Goal: Navigation & Orientation: Find specific page/section

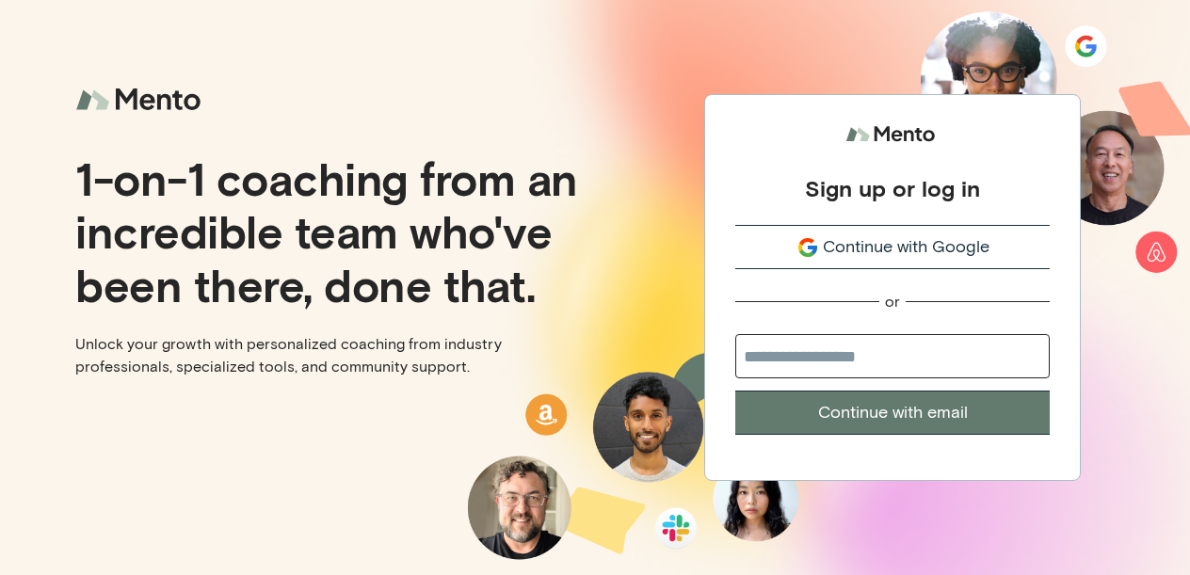
click at [960, 419] on button "Continue with email" at bounding box center [892, 413] width 314 height 44
click at [827, 351] on input "email" at bounding box center [892, 356] width 314 height 44
type input "**********"
click at [864, 416] on button "Continue with email" at bounding box center [892, 413] width 314 height 44
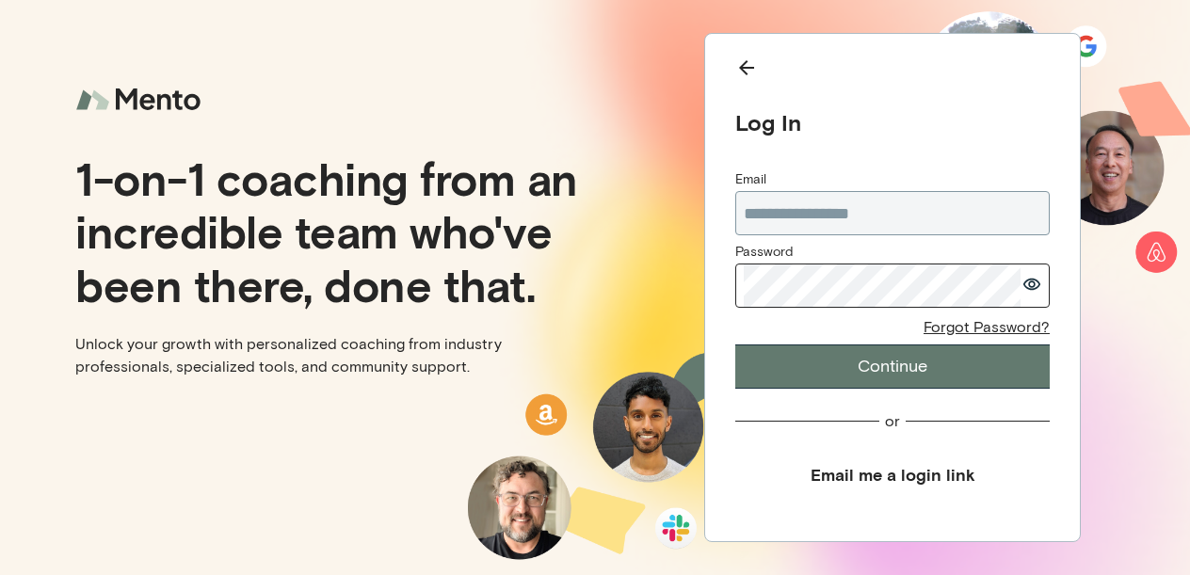
click at [898, 369] on button "Continue" at bounding box center [892, 367] width 314 height 44
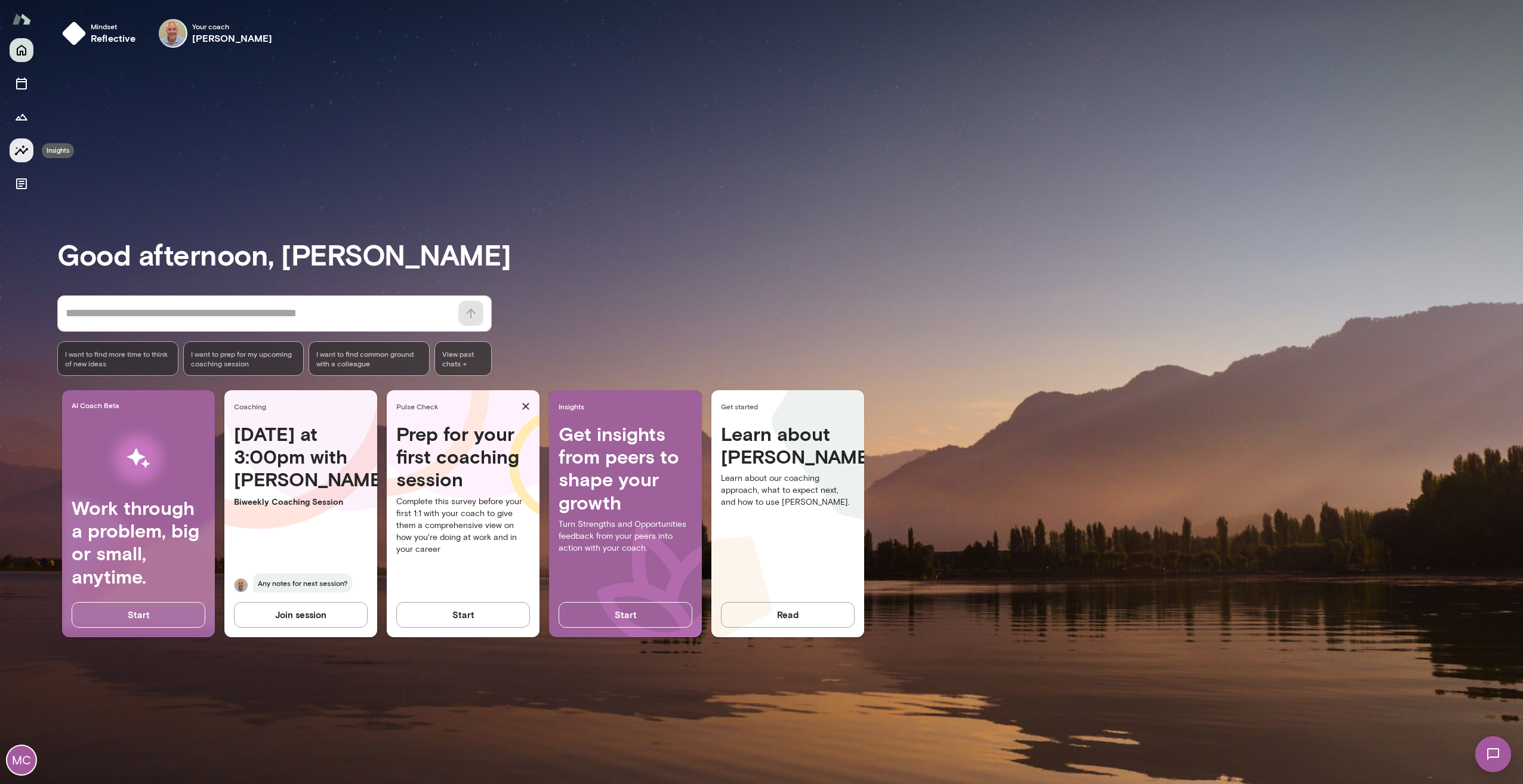
click at [25, 153] on icon "Insights" at bounding box center [22, 150] width 15 height 15
